Goal: Task Accomplishment & Management: Use online tool/utility

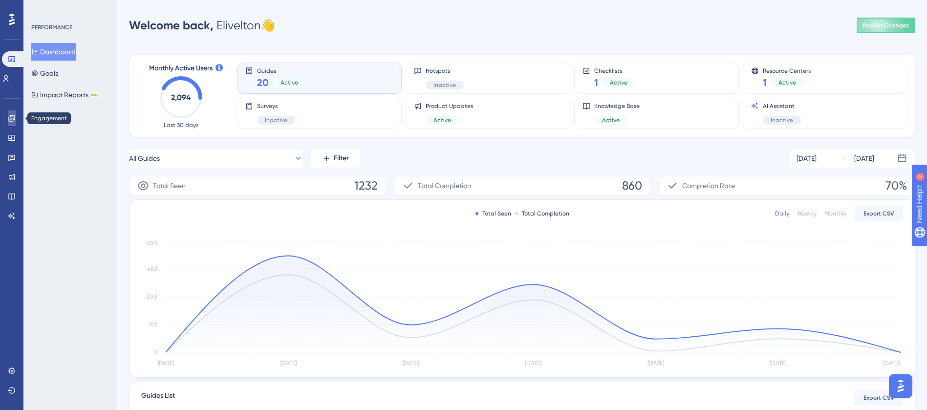
click at [9, 119] on icon at bounding box center [12, 118] width 8 height 8
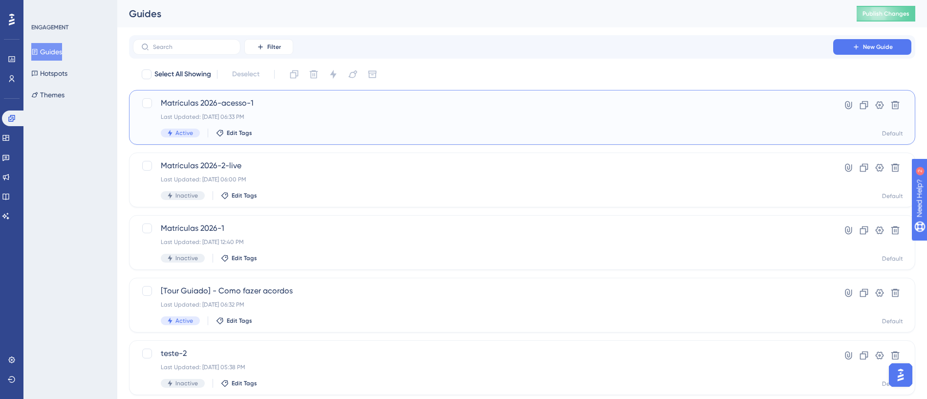
click at [358, 110] on div "Matrículas 2026-acesso-1 Last Updated: [DATE] 06:33 PM Active Edit Tags" at bounding box center [483, 117] width 644 height 40
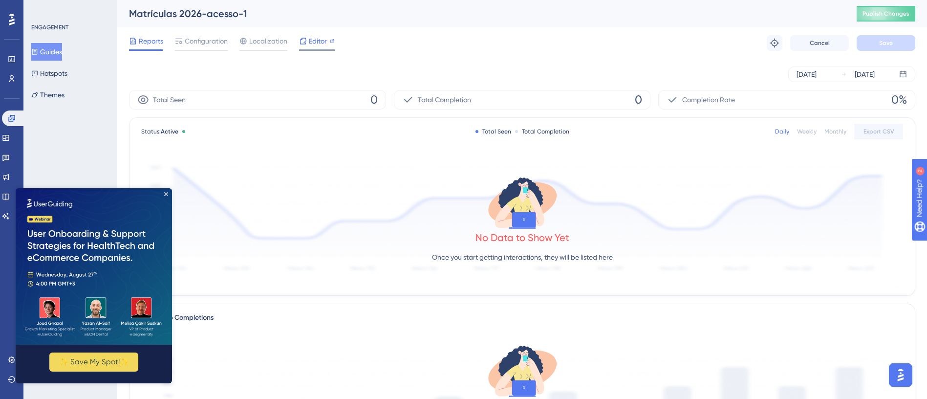
click at [320, 43] on span "Editor" at bounding box center [318, 41] width 18 height 12
click at [204, 38] on span "Configuration" at bounding box center [206, 41] width 43 height 12
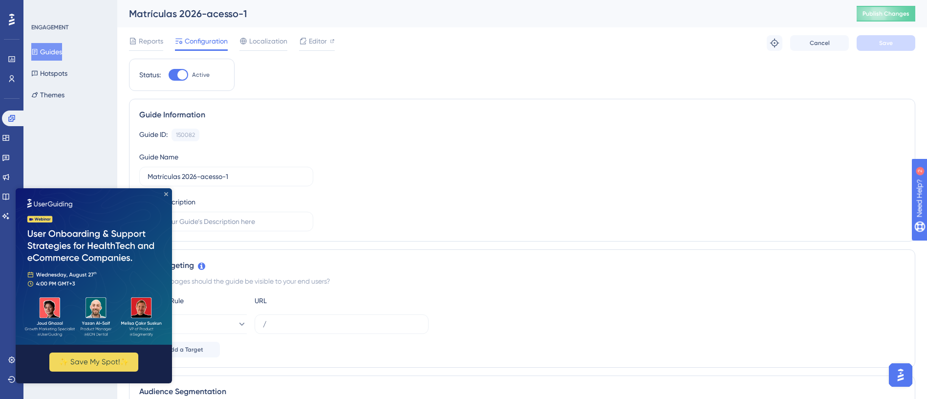
click at [167, 195] on icon "Close Preview" at bounding box center [166, 194] width 4 height 4
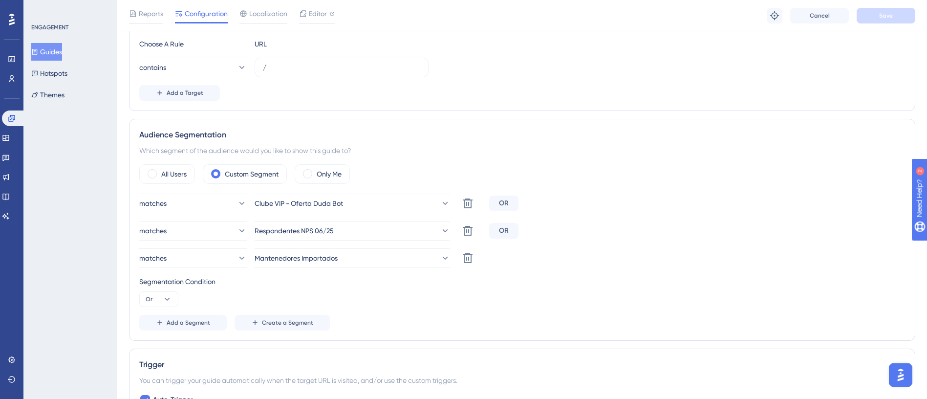
scroll to position [261, 0]
click at [219, 202] on button "matches" at bounding box center [192, 203] width 107 height 20
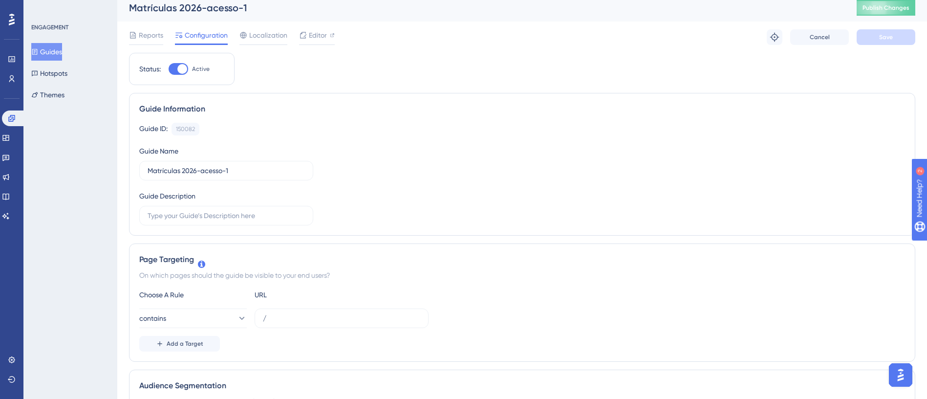
scroll to position [0, 0]
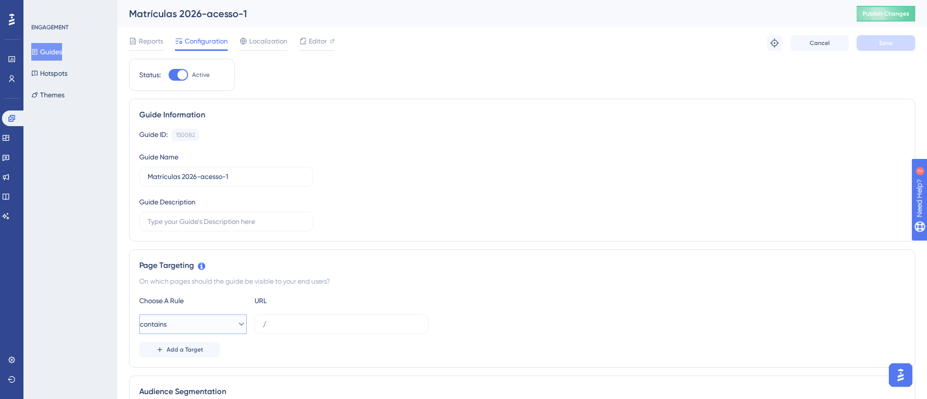
click at [236, 326] on icon at bounding box center [241, 324] width 10 height 10
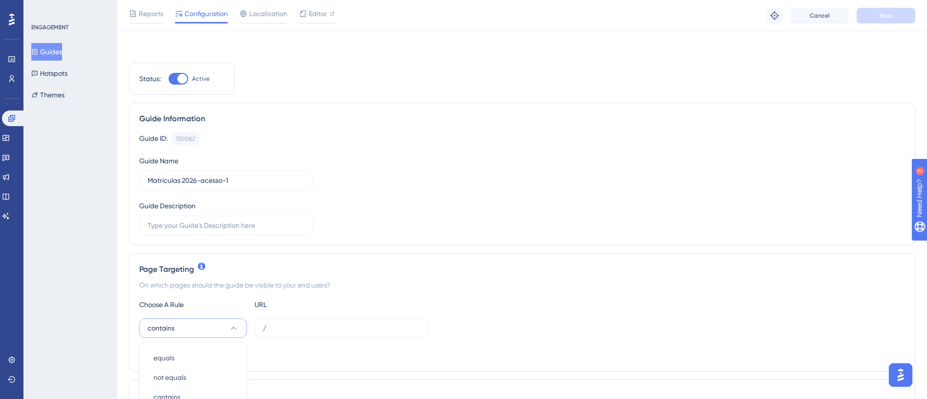
scroll to position [216, 0]
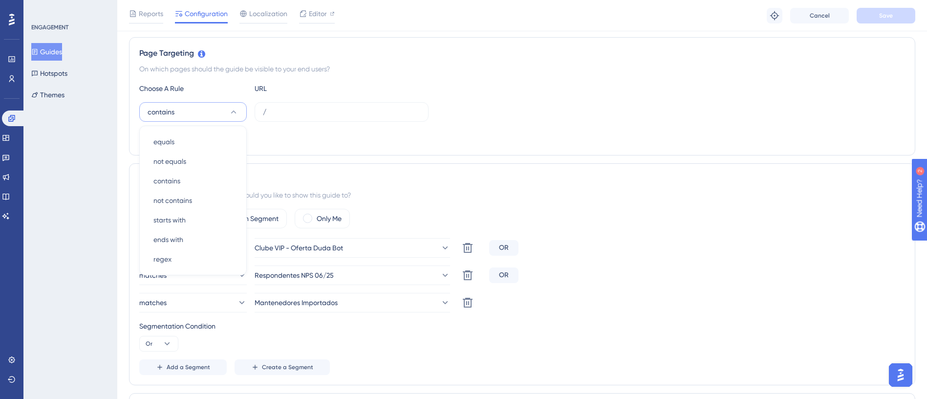
click at [58, 224] on div "ENGAGEMENT Guides Hotspots Themes" at bounding box center [70, 199] width 94 height 399
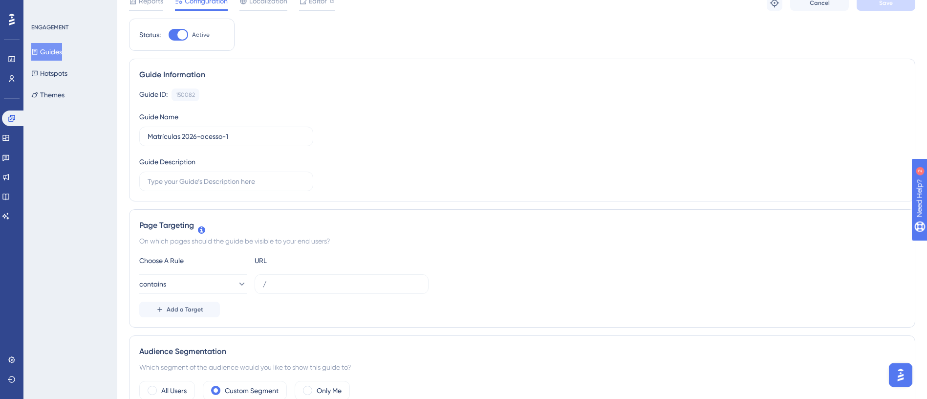
scroll to position [0, 0]
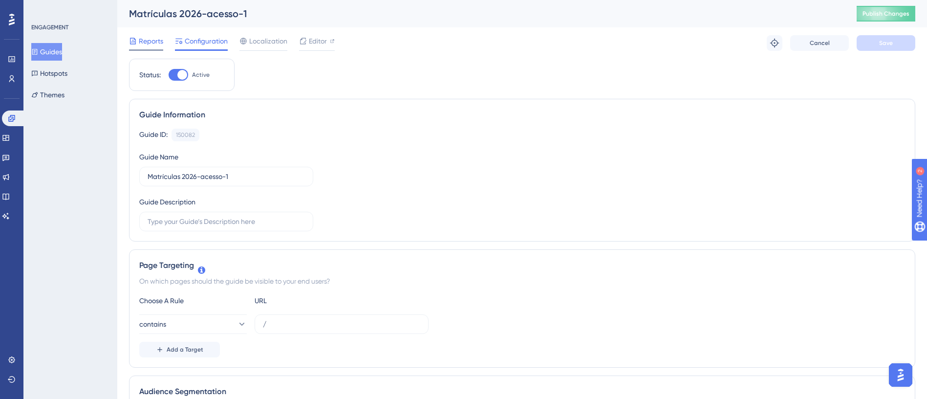
click at [154, 43] on span "Reports" at bounding box center [151, 41] width 24 height 12
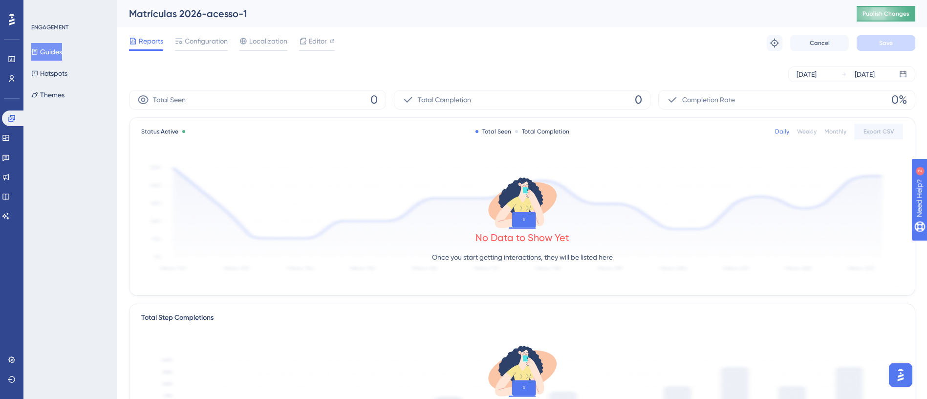
click at [886, 12] on span "Publish Changes" at bounding box center [885, 14] width 47 height 8
click at [302, 20] on icon at bounding box center [303, 18] width 10 height 10
click at [10, 77] on icon at bounding box center [12, 79] width 8 height 8
